Goal: Navigation & Orientation: Find specific page/section

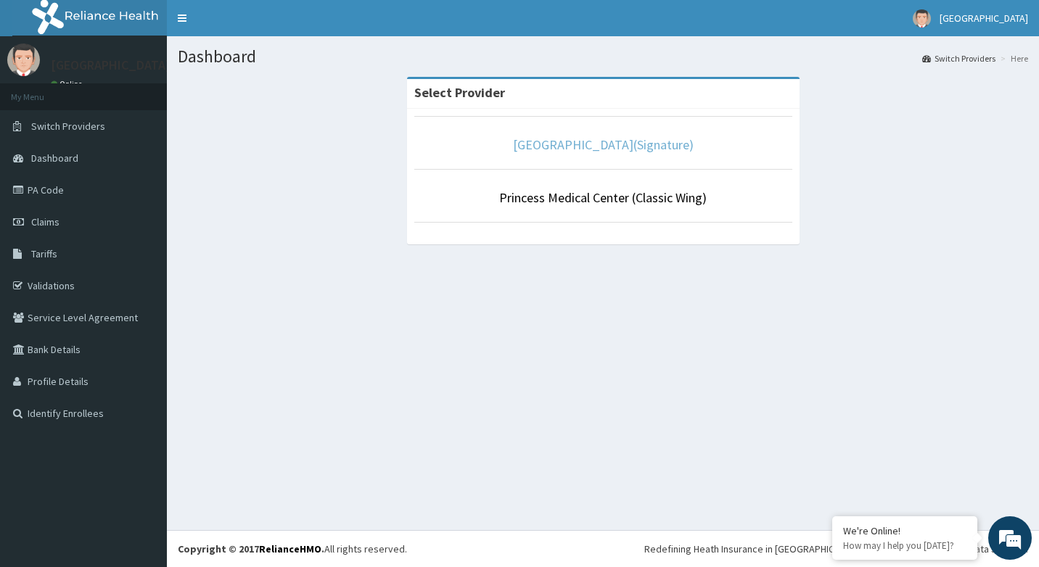
click at [524, 142] on link "[GEOGRAPHIC_DATA](Signature)" at bounding box center [603, 144] width 181 height 17
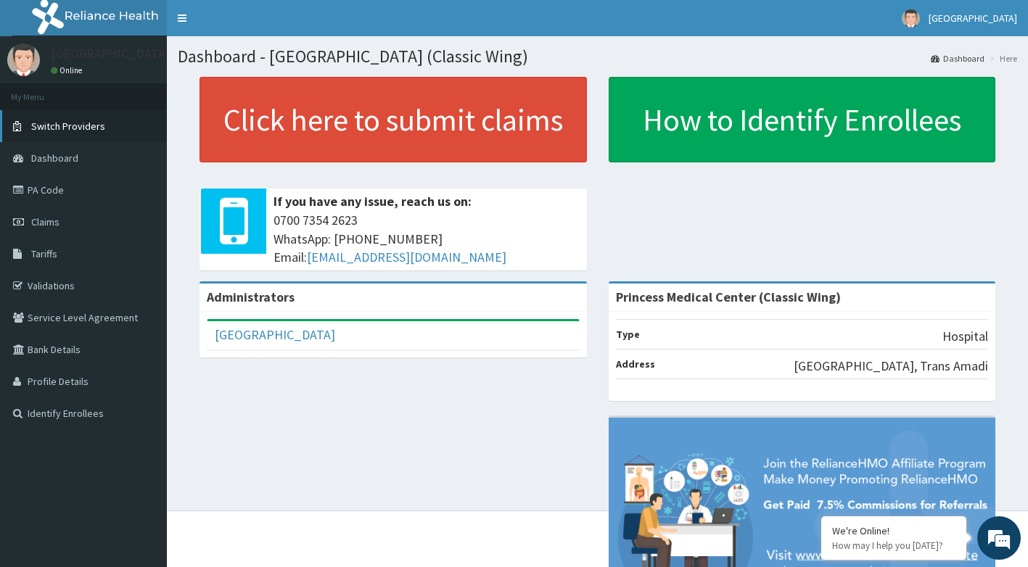
click at [62, 126] on span "Switch Providers" at bounding box center [68, 126] width 74 height 13
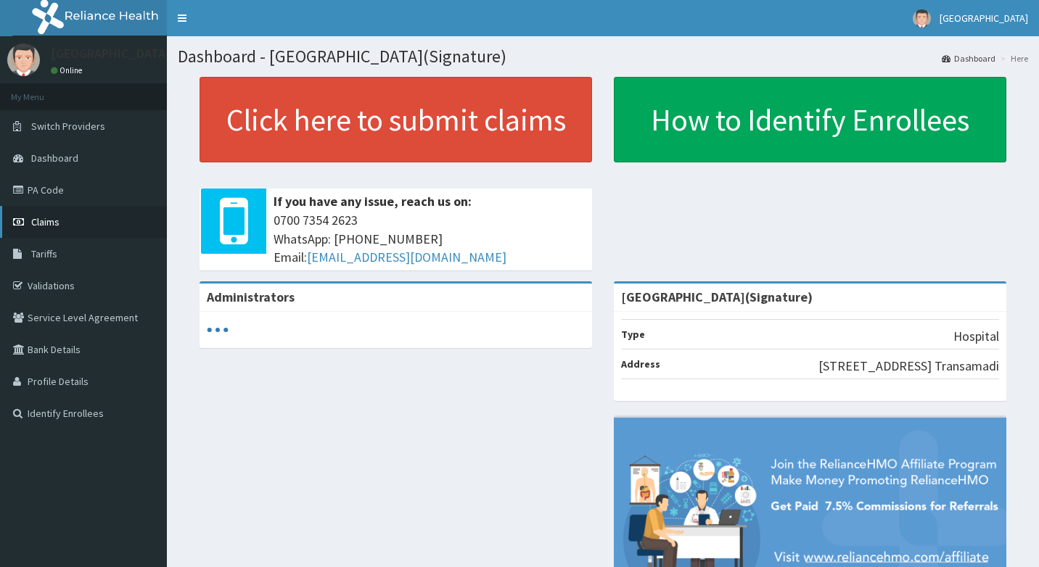
click at [62, 222] on link "Claims" at bounding box center [83, 222] width 167 height 32
